Goal: Task Accomplishment & Management: Use online tool/utility

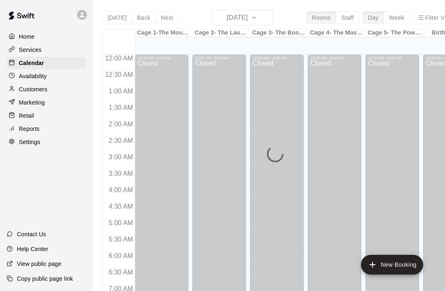
scroll to position [495, 0]
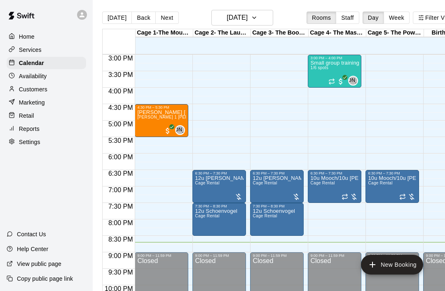
click at [22, 116] on p "Retail" at bounding box center [26, 116] width 15 height 8
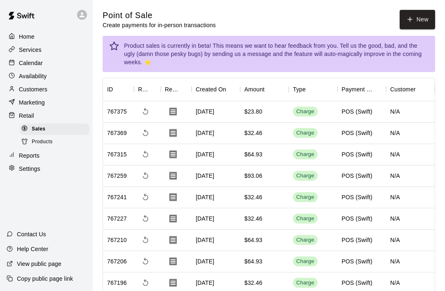
click at [420, 19] on button "New" at bounding box center [417, 19] width 35 height 19
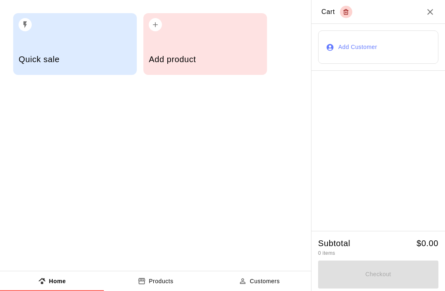
click at [206, 51] on div "Add product" at bounding box center [205, 60] width 113 height 29
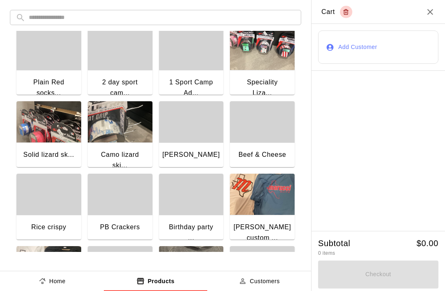
scroll to position [359, 0]
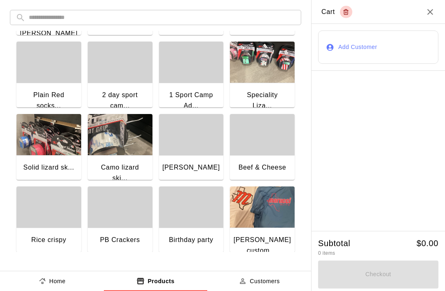
click at [265, 73] on img "button" at bounding box center [262, 62] width 65 height 41
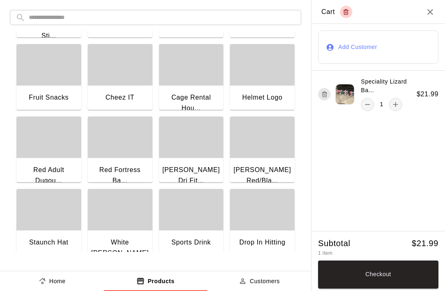
scroll to position [714, 0]
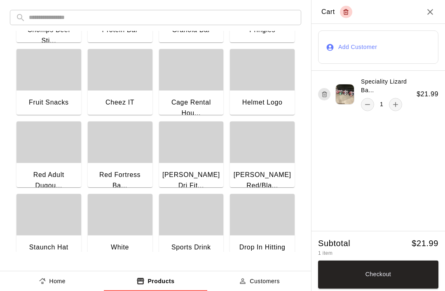
click at [258, 146] on div "button" at bounding box center [262, 142] width 65 height 41
click at [390, 275] on button "Checkout" at bounding box center [378, 275] width 120 height 28
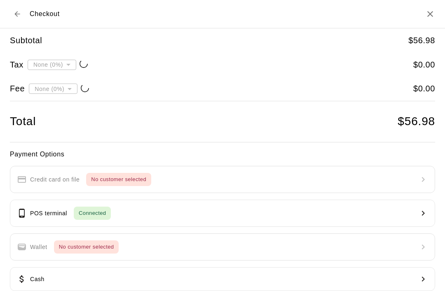
type input "**********"
click at [296, 211] on button "POS terminal Connected" at bounding box center [222, 213] width 425 height 27
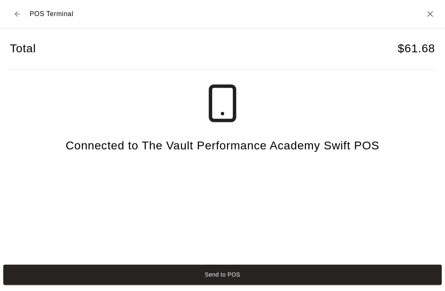
scroll to position [20, 0]
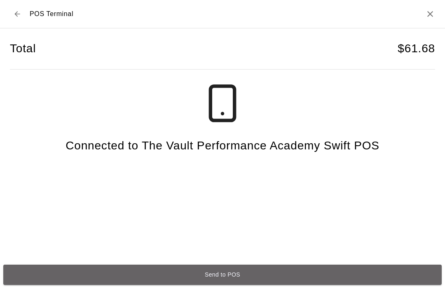
click at [364, 279] on button "Send to POS" at bounding box center [222, 275] width 439 height 20
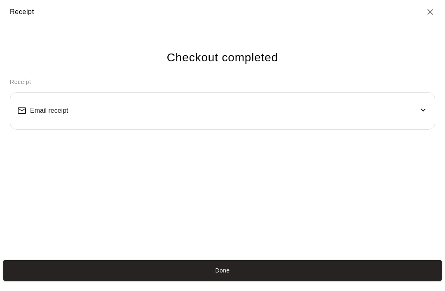
click at [333, 280] on button "Done" at bounding box center [222, 271] width 439 height 20
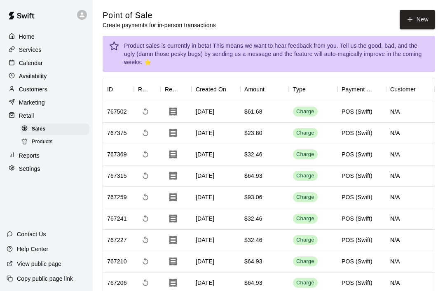
scroll to position [0, 0]
